Goal: Information Seeking & Learning: Learn about a topic

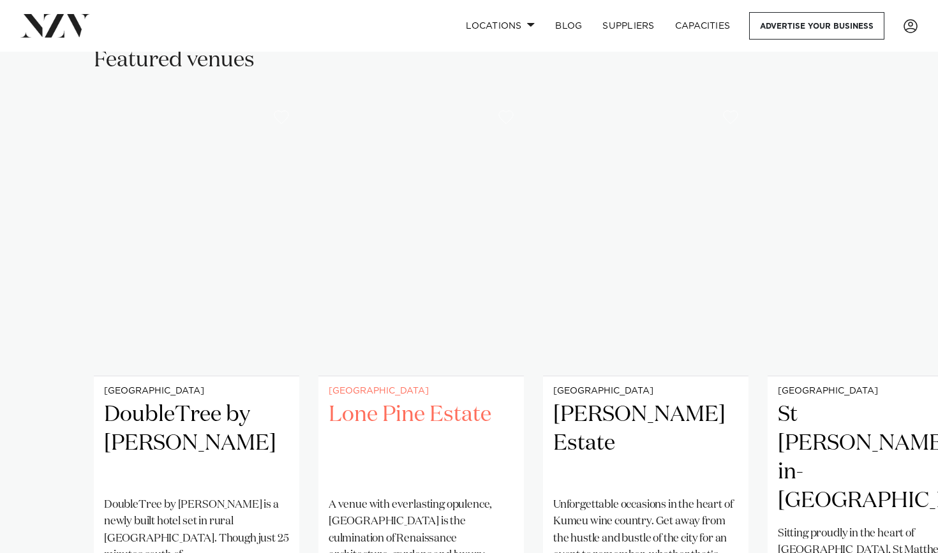
scroll to position [838, 0]
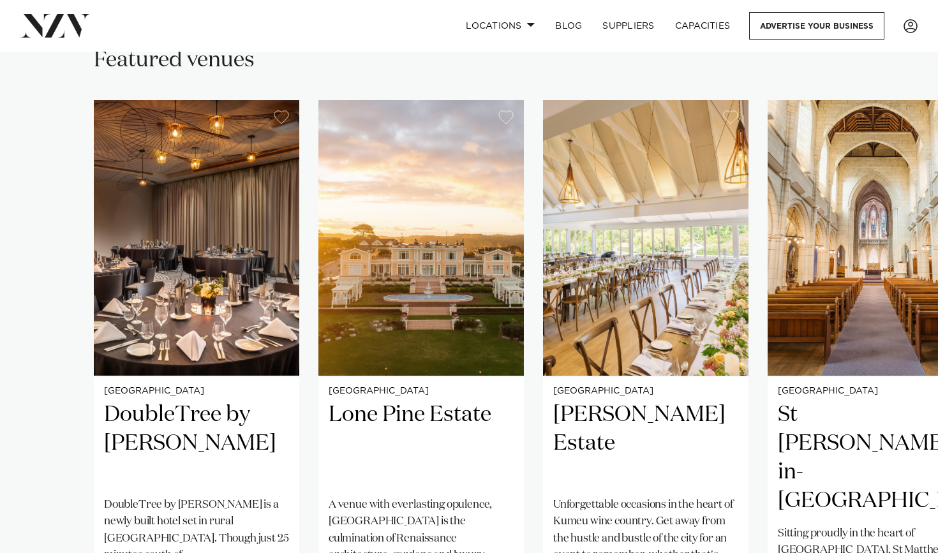
click at [547, 51] on nav "Locations [GEOGRAPHIC_DATA] [GEOGRAPHIC_DATA] [GEOGRAPHIC_DATA] [GEOGRAPHIC_DAT…" at bounding box center [469, 26] width 938 height 52
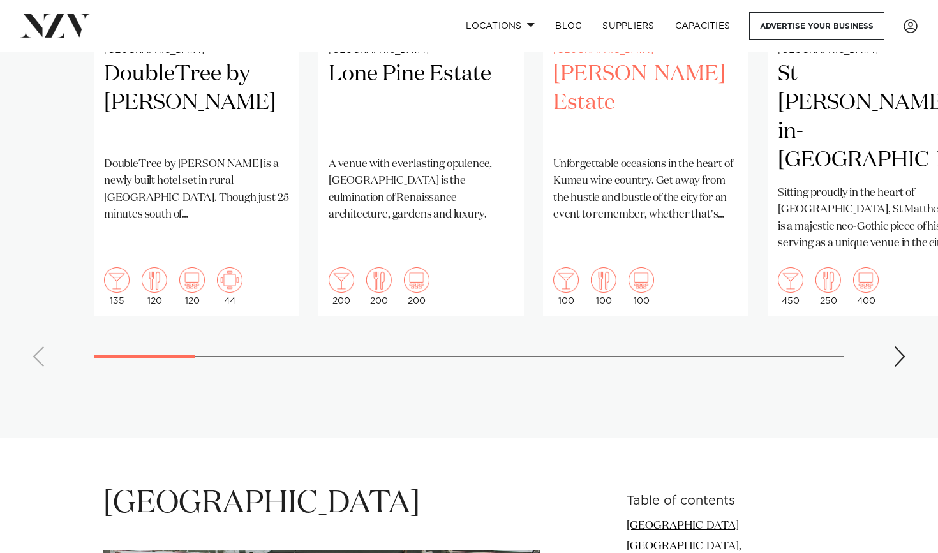
scroll to position [1195, 0]
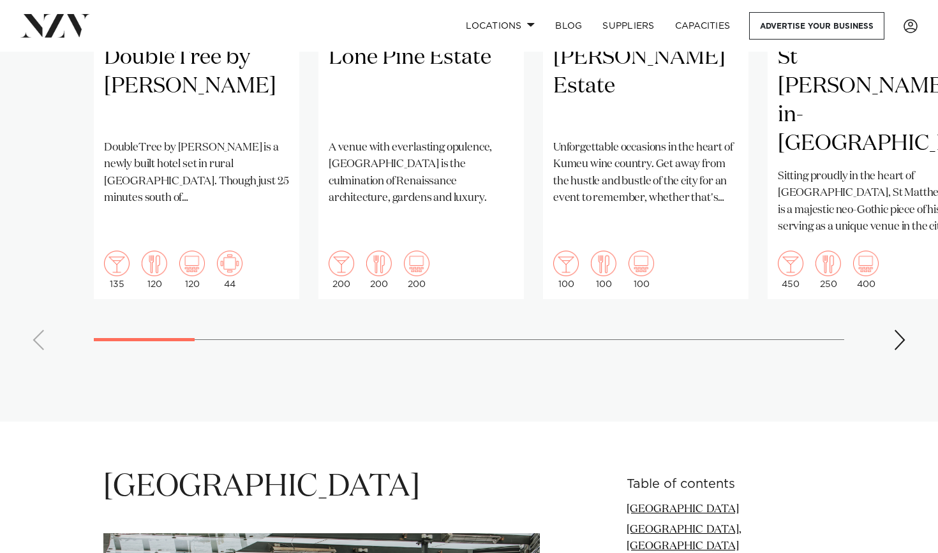
click at [892, 294] on swiper-container "Auckland DoubleTree by [PERSON_NAME] DoubleTree by [GEOGRAPHIC_DATA] is a newly…" at bounding box center [469, 51] width 938 height 617
click at [897, 330] on div "Next slide" at bounding box center [899, 340] width 13 height 20
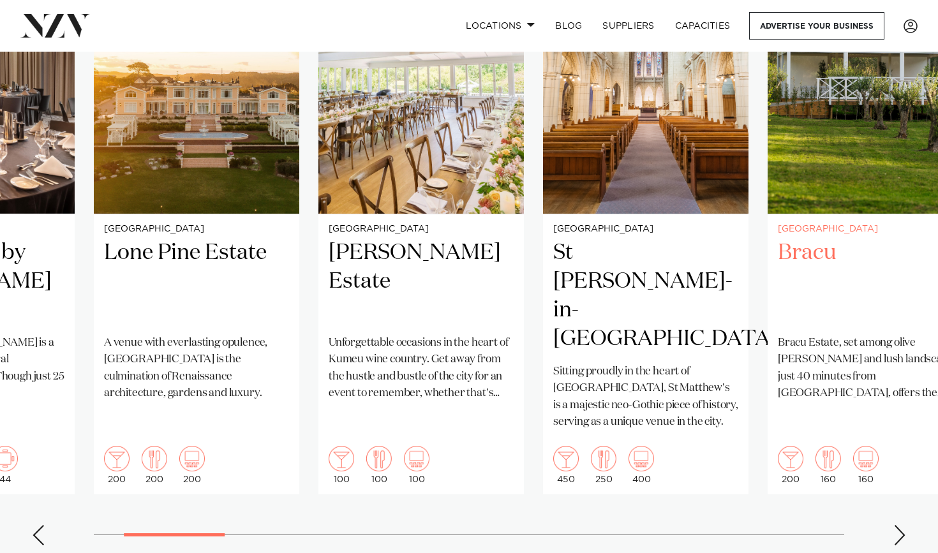
scroll to position [1003, 0]
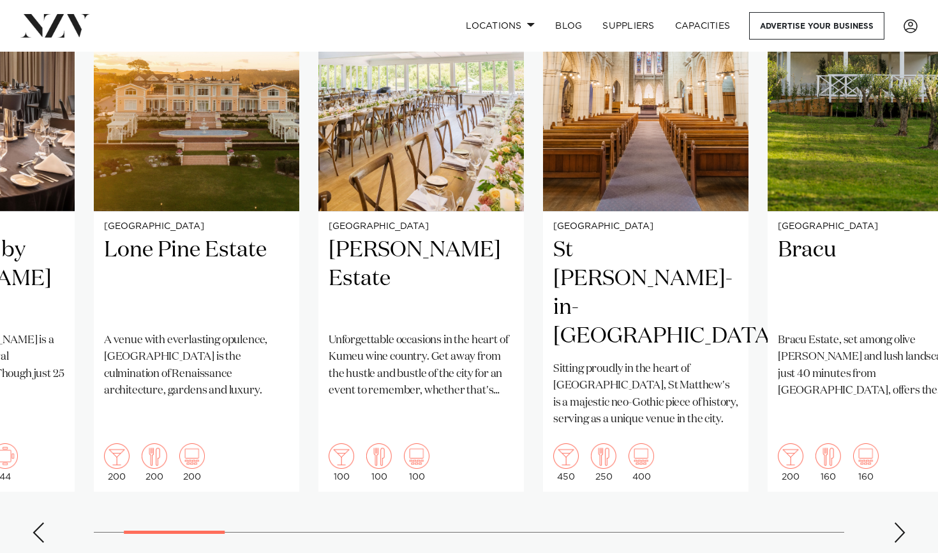
click at [906, 494] on swiper-container "Auckland DoubleTree by [PERSON_NAME] DoubleTree by [GEOGRAPHIC_DATA] is a newly…" at bounding box center [469, 244] width 938 height 617
click at [903, 522] on div "Next slide" at bounding box center [899, 532] width 13 height 20
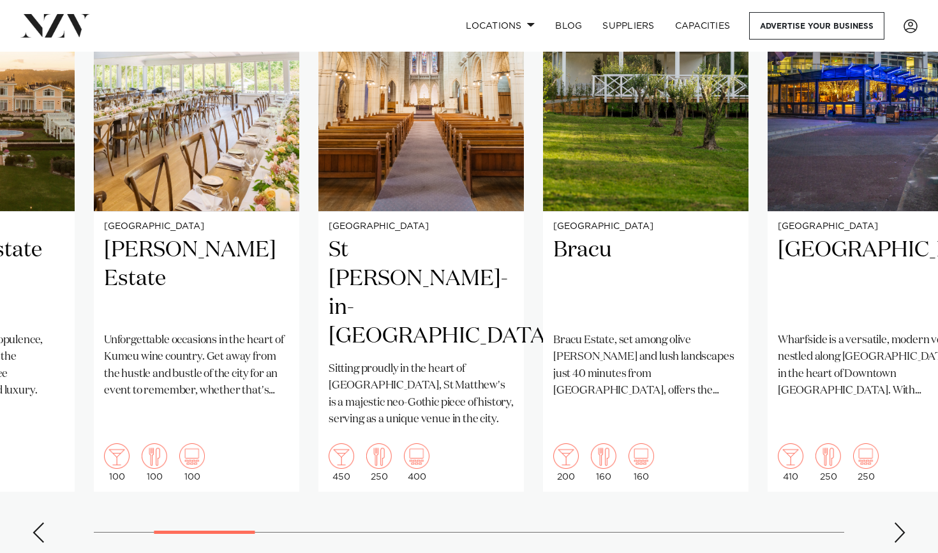
click at [903, 522] on div "Next slide" at bounding box center [899, 532] width 13 height 20
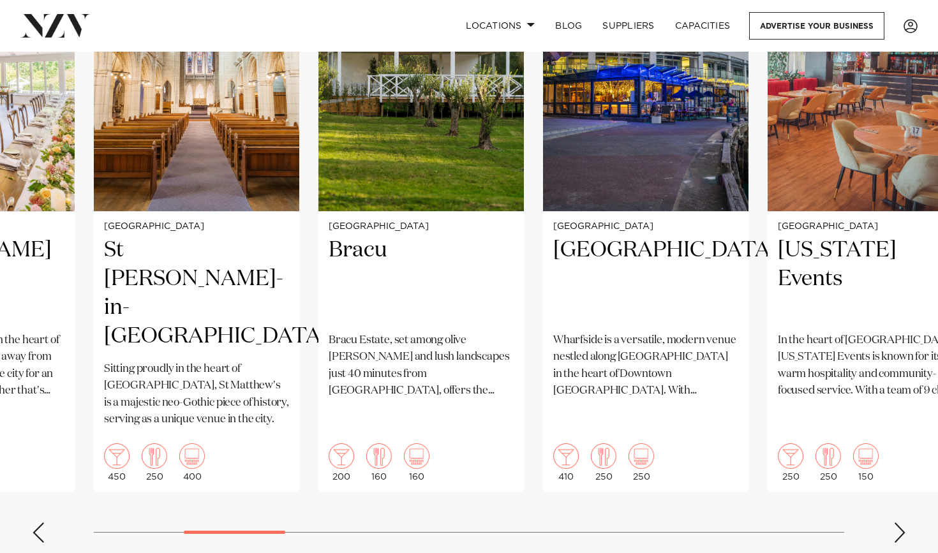
click at [903, 522] on div "Next slide" at bounding box center [899, 532] width 13 height 20
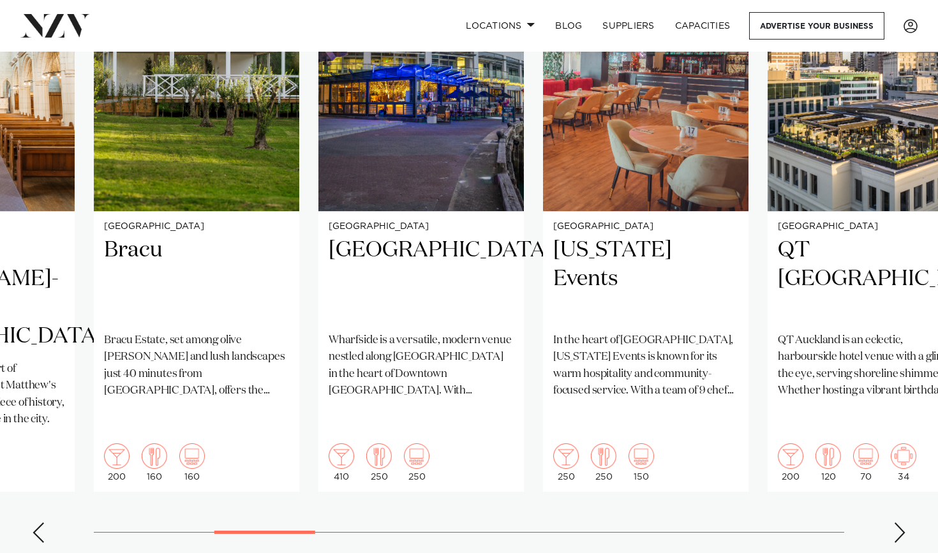
click at [901, 522] on div "Next slide" at bounding box center [899, 532] width 13 height 20
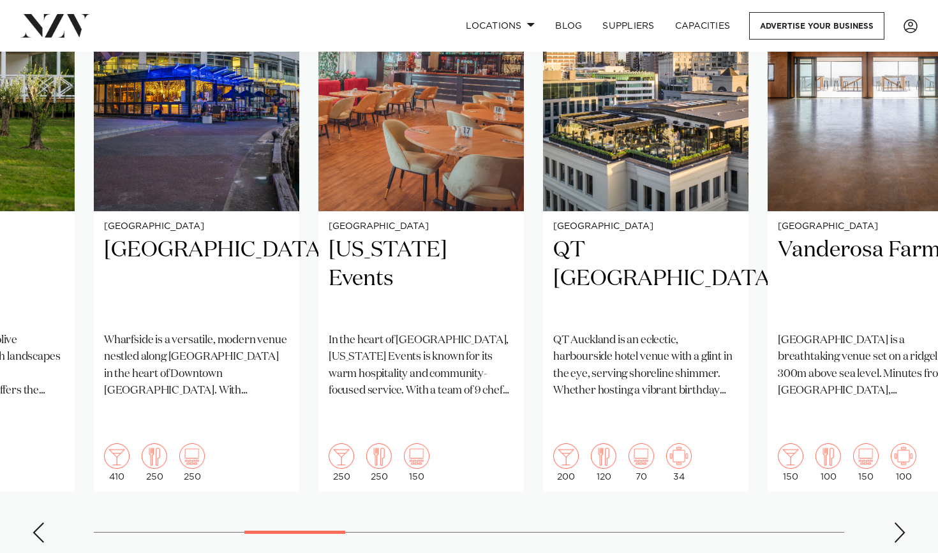
click at [901, 522] on div "Next slide" at bounding box center [899, 532] width 13 height 20
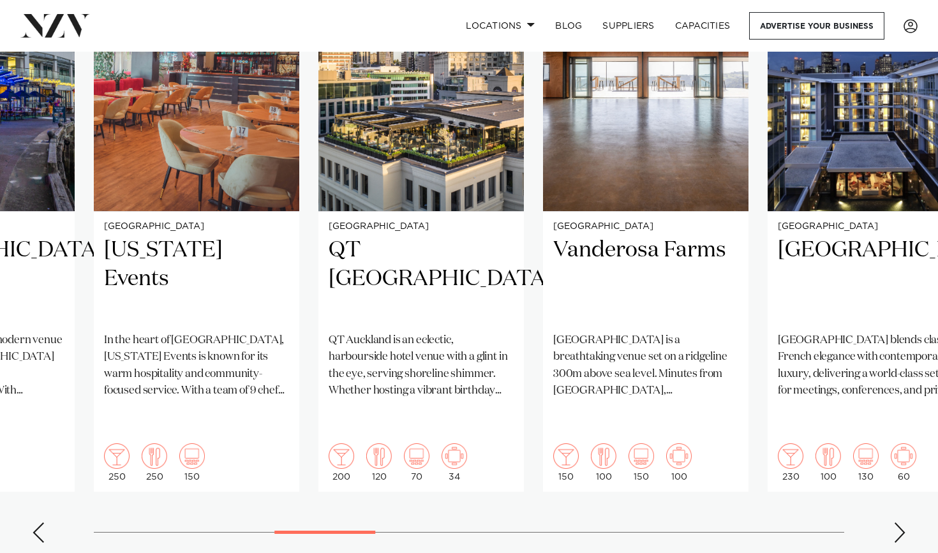
click at [895, 522] on div "Next slide" at bounding box center [899, 532] width 13 height 20
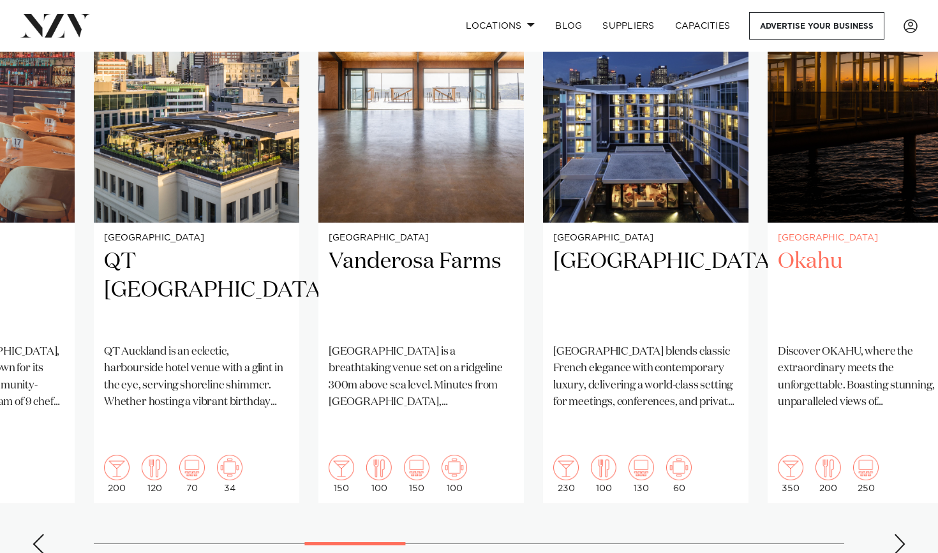
scroll to position [994, 0]
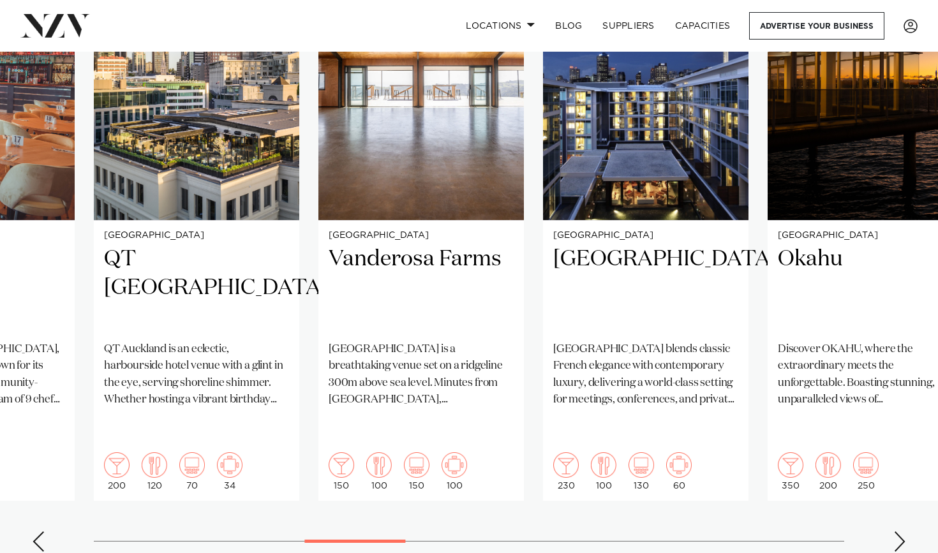
click at [895, 531] on div "Next slide" at bounding box center [899, 541] width 13 height 20
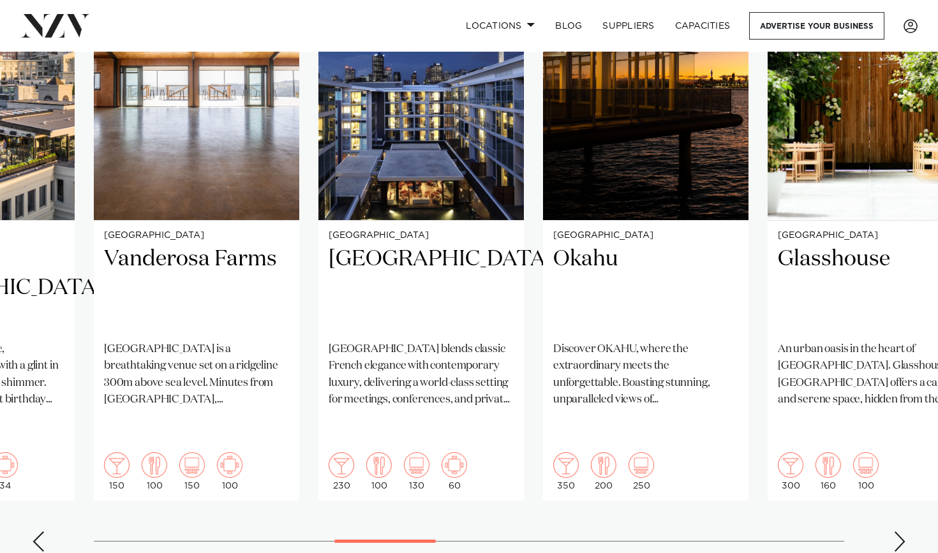
click at [894, 531] on div "Next slide" at bounding box center [899, 541] width 13 height 20
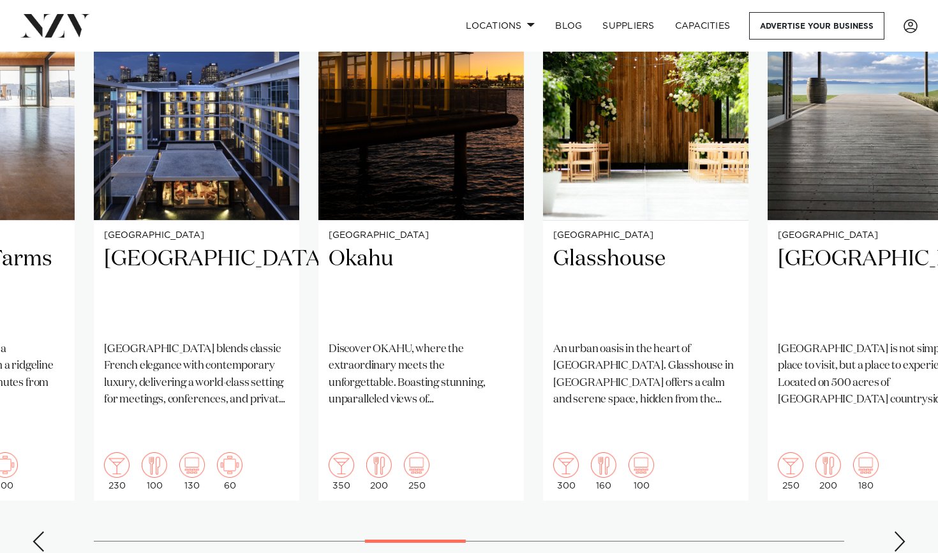
click at [894, 531] on div "Next slide" at bounding box center [899, 541] width 13 height 20
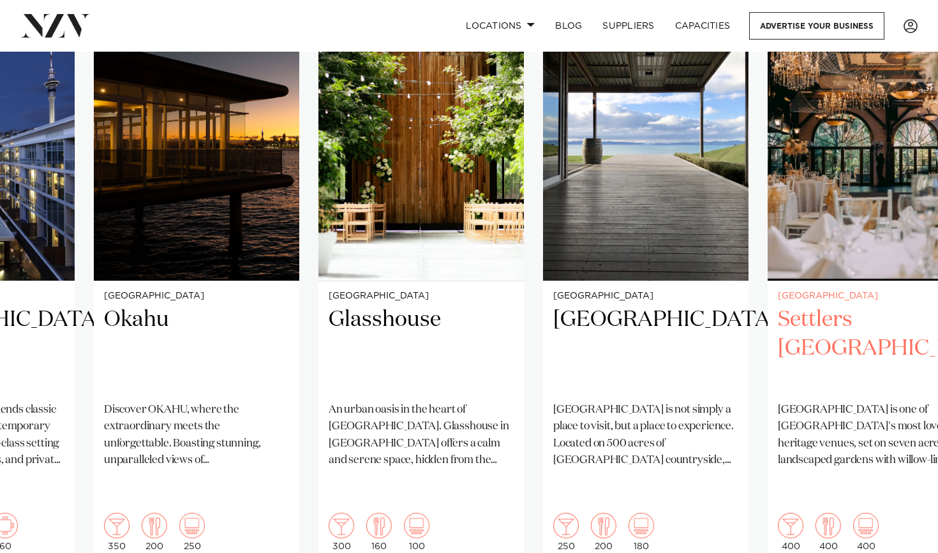
scroll to position [955, 0]
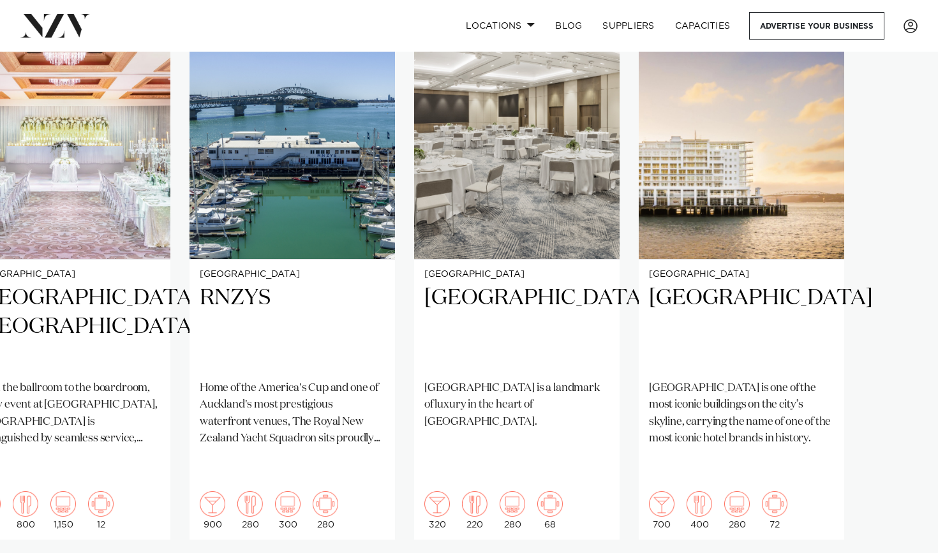
click at [899, 536] on swiper-container "Auckland DoubleTree by [PERSON_NAME] DoubleTree by [GEOGRAPHIC_DATA] is a newly…" at bounding box center [469, 291] width 938 height 617
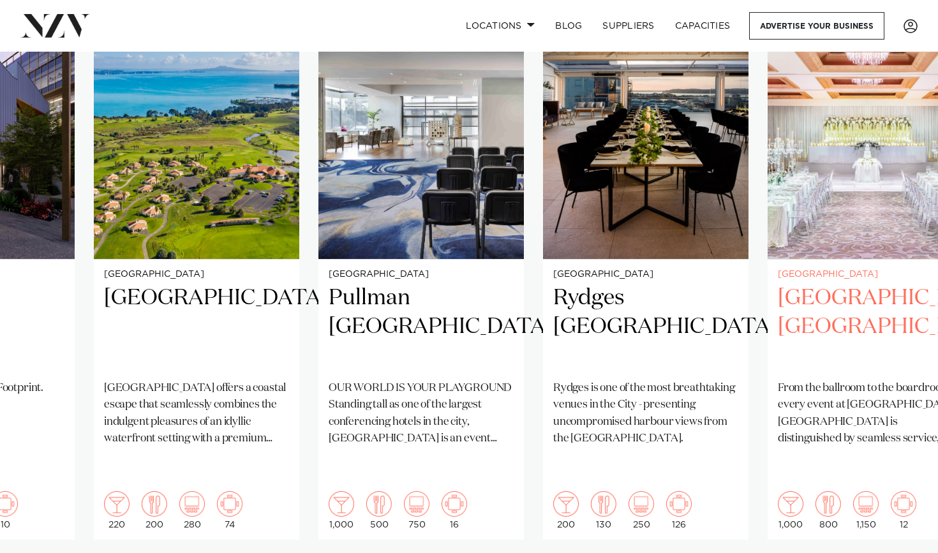
click at [878, 182] on img "22 / 25" at bounding box center [869, 121] width 205 height 276
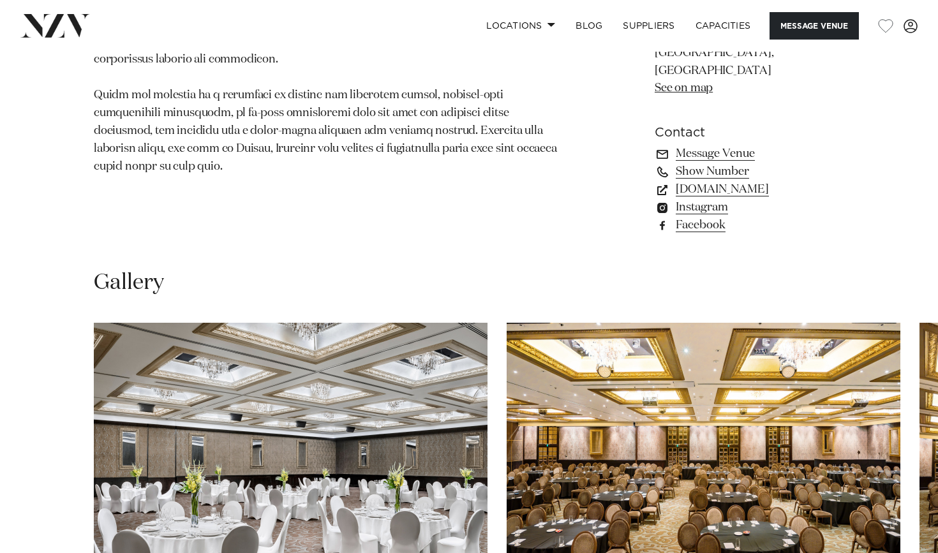
scroll to position [1135, 0]
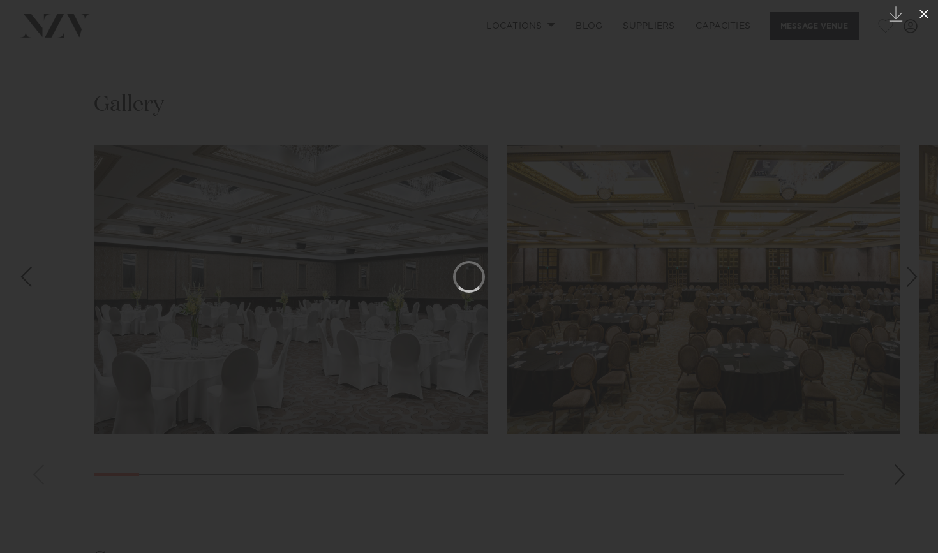
click at [922, 11] on icon at bounding box center [923, 13] width 15 height 15
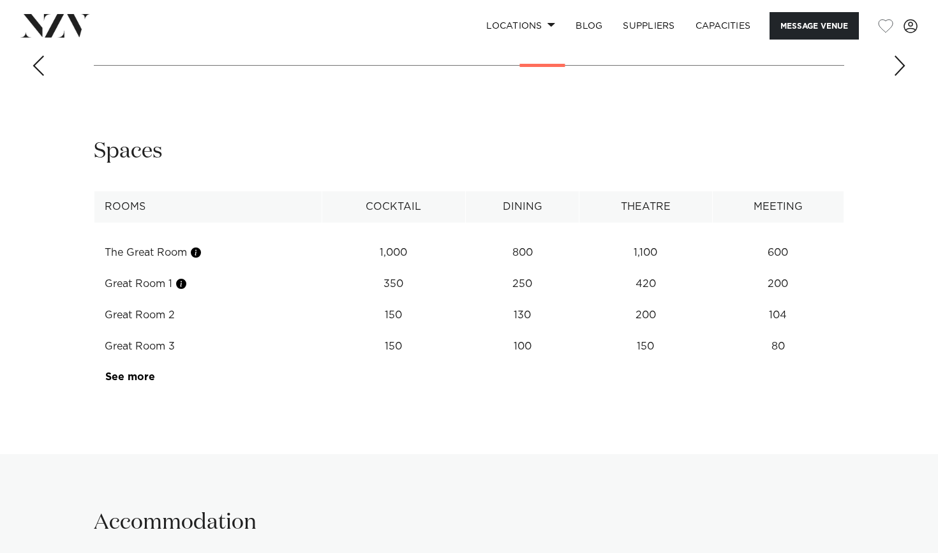
scroll to position [1554, 0]
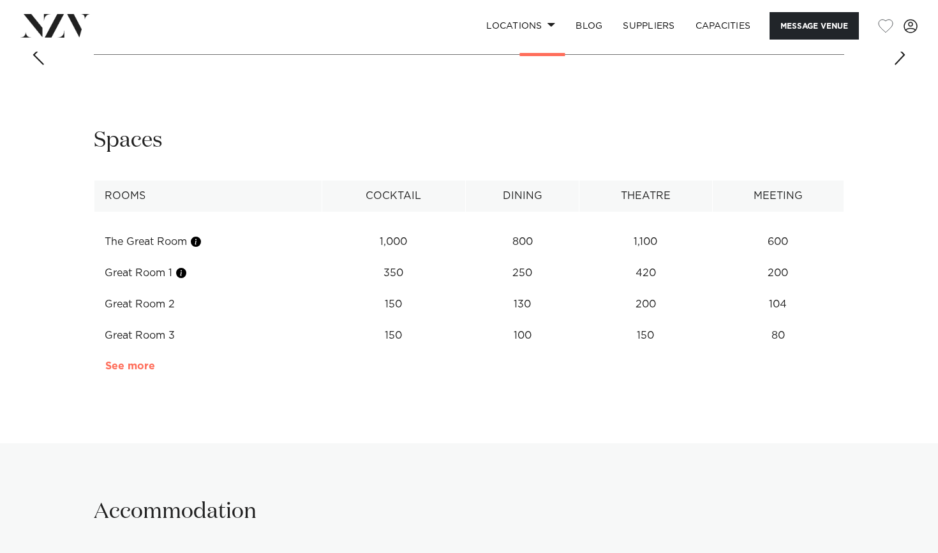
click at [138, 361] on link "See more" at bounding box center [155, 366] width 100 height 10
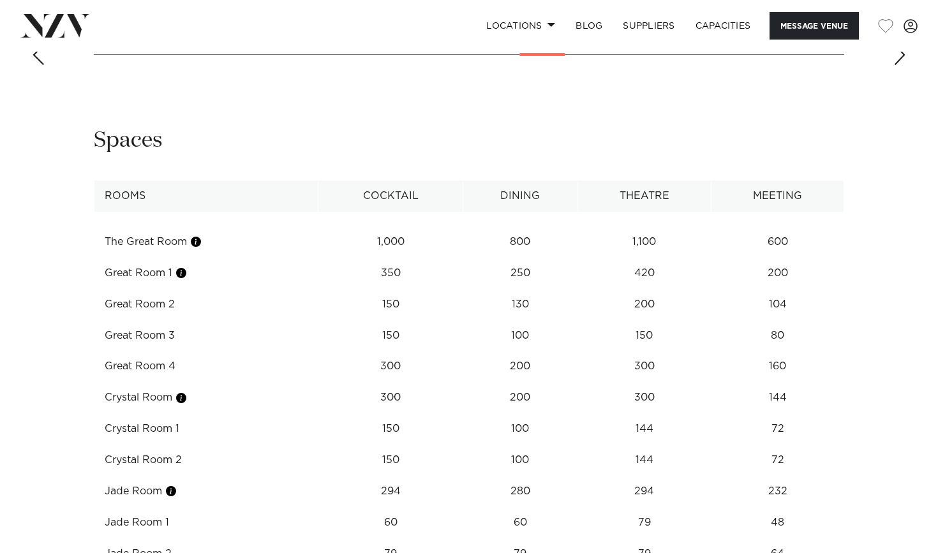
click at [170, 226] on td "The Great Room" at bounding box center [206, 241] width 224 height 31
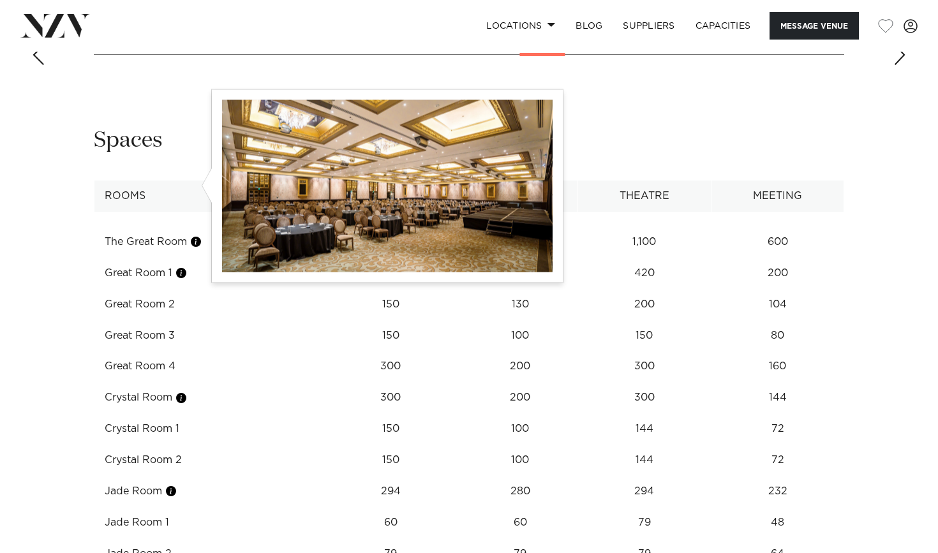
click at [198, 235] on button "button" at bounding box center [195, 241] width 13 height 13
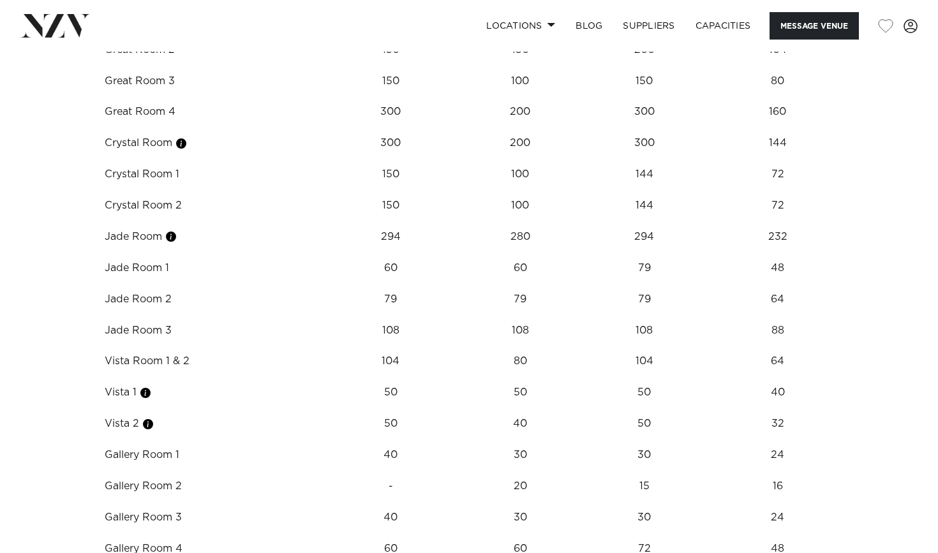
scroll to position [1906, 0]
